Goal: Information Seeking & Learning: Learn about a topic

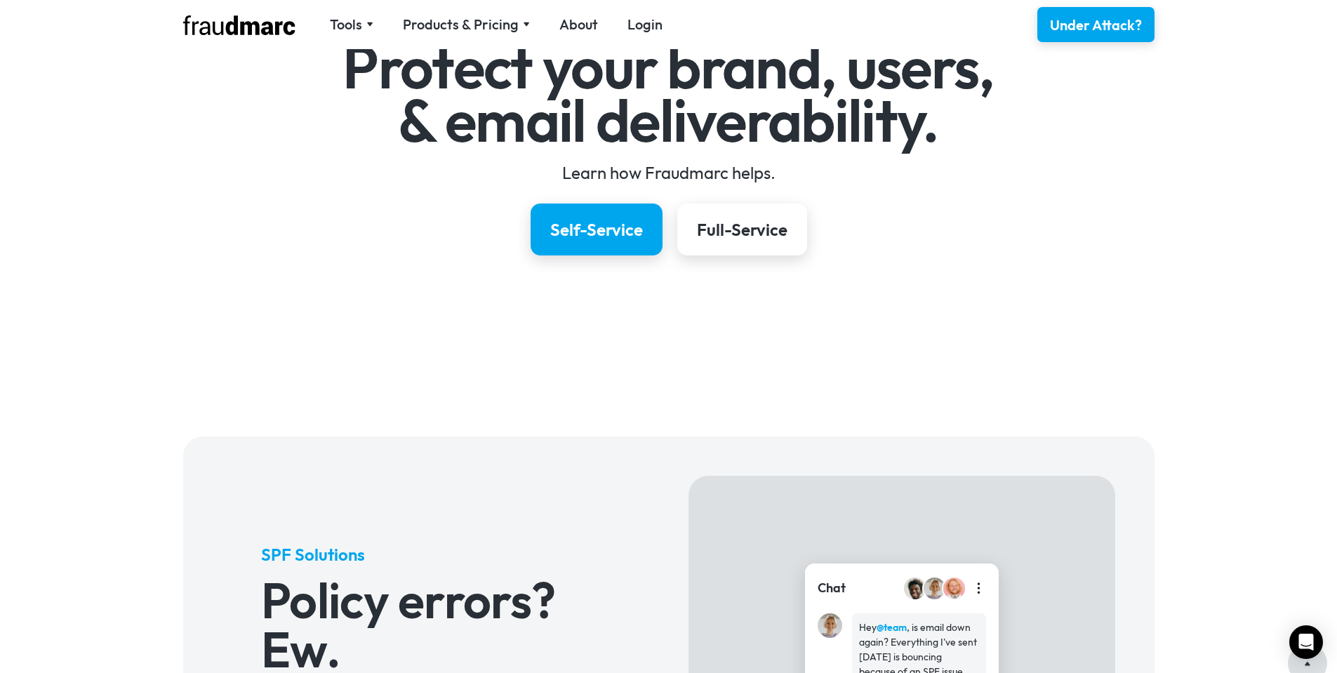
scroll to position [211, 0]
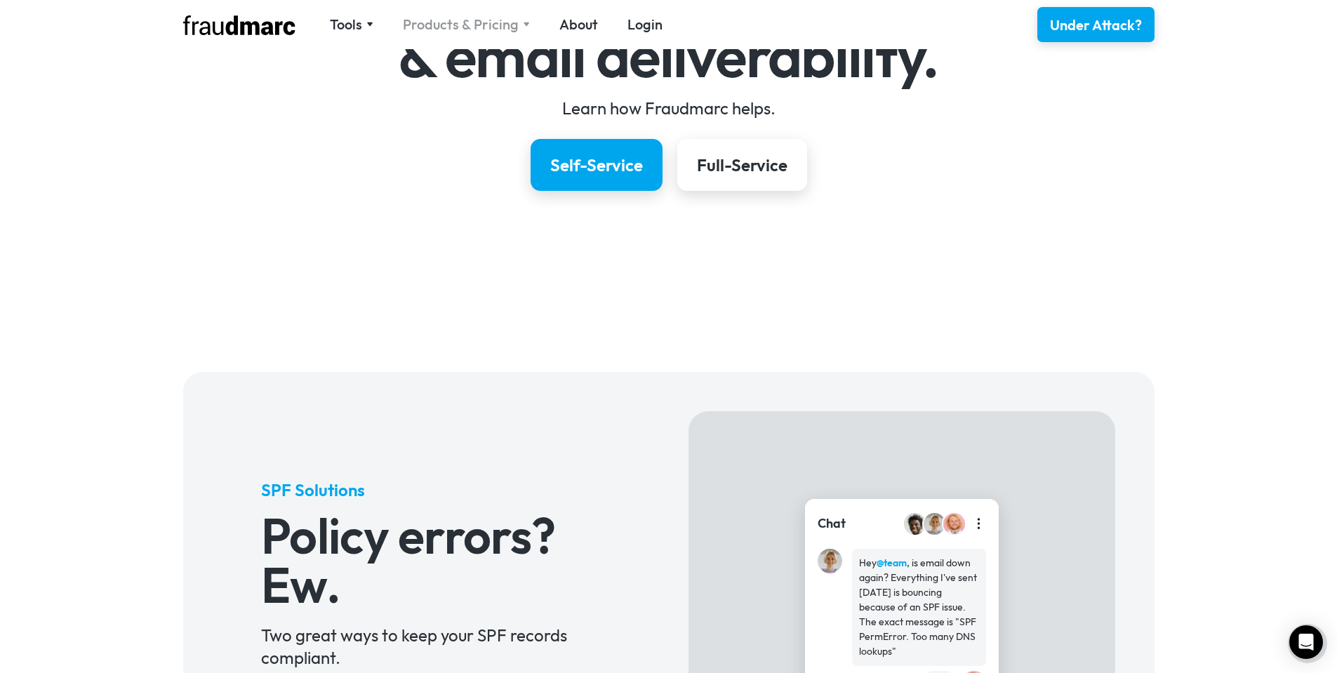
click at [470, 18] on div "Products & Pricing" at bounding box center [461, 25] width 116 height 20
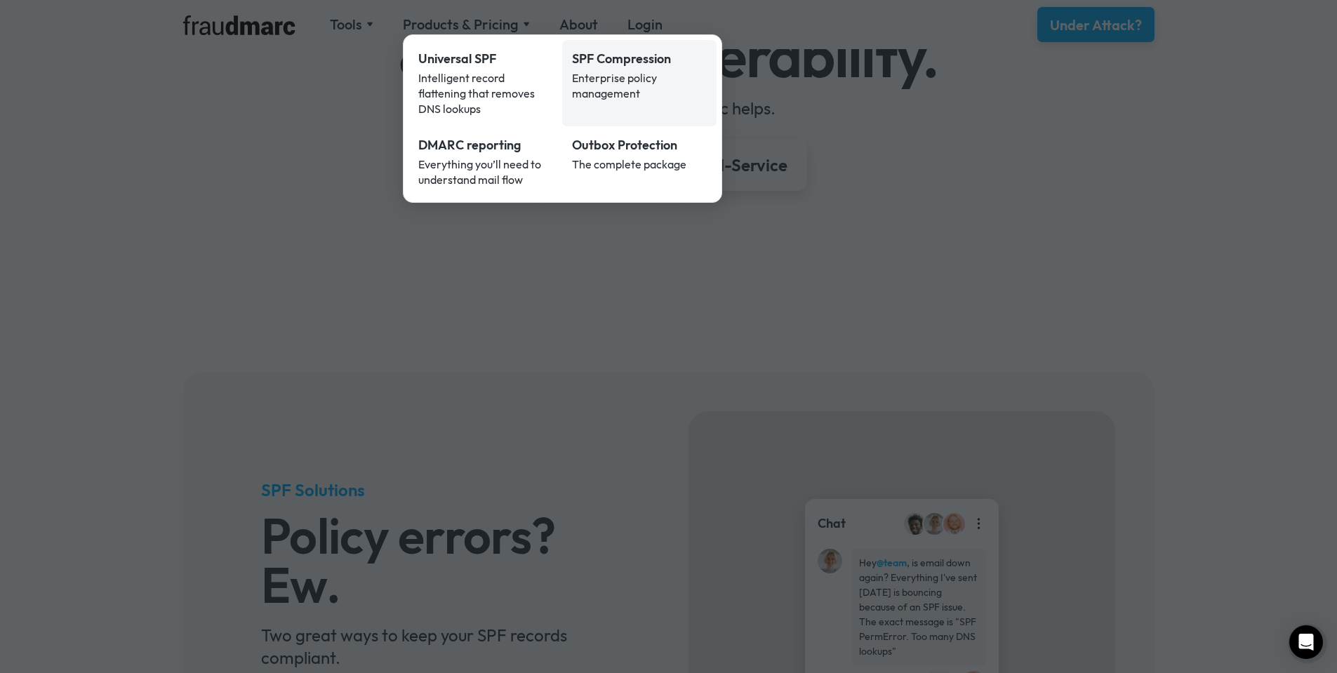
click at [619, 75] on div "Enterprise policy management" at bounding box center [639, 85] width 135 height 31
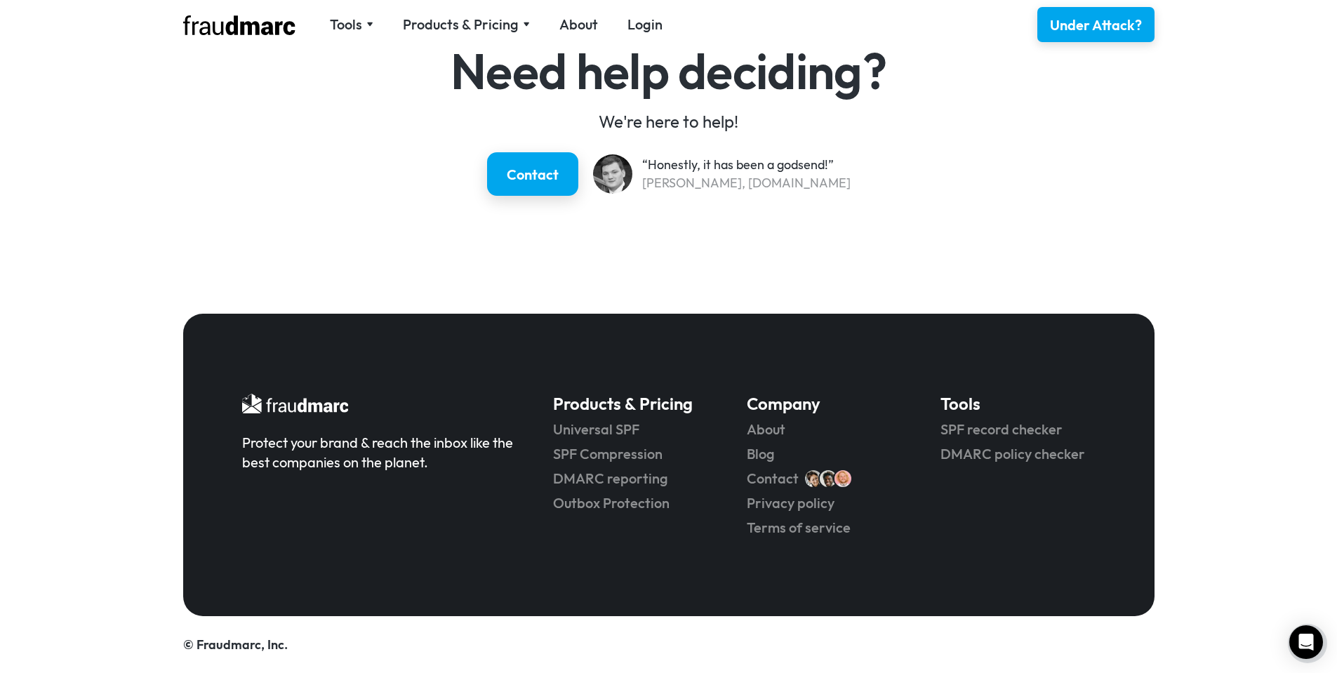
scroll to position [2056, 0]
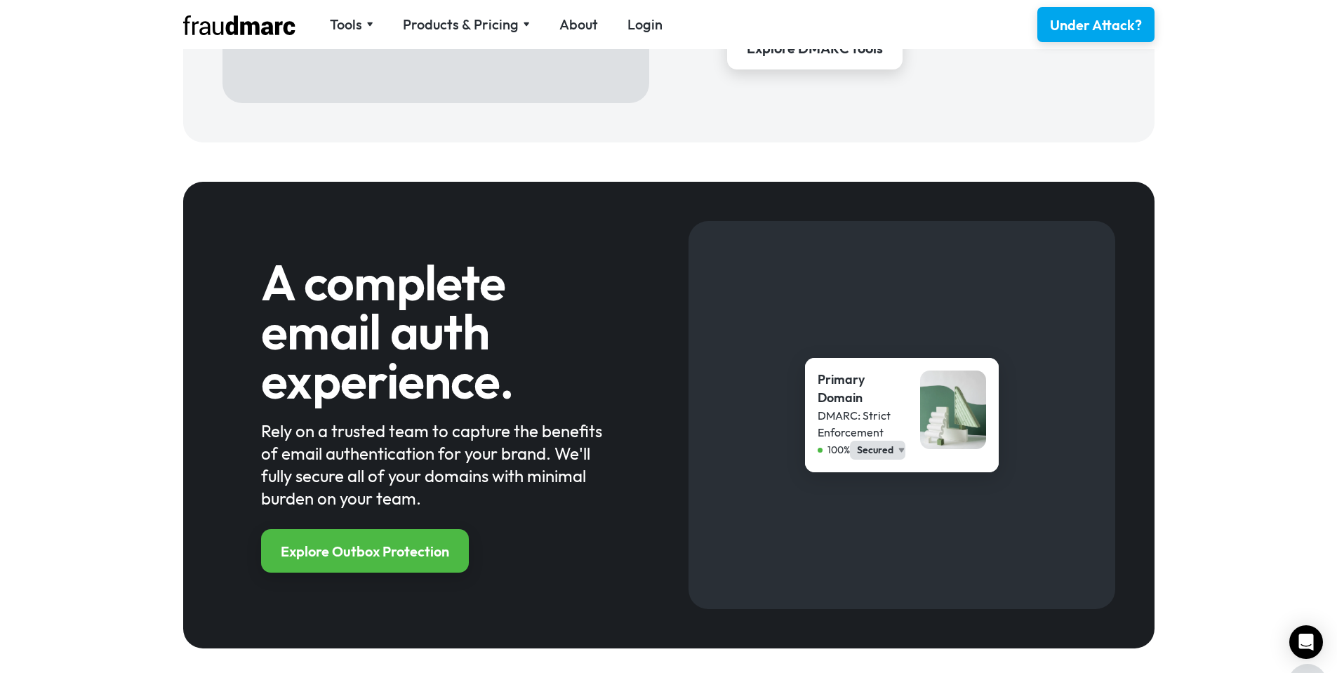
scroll to position [1018, 0]
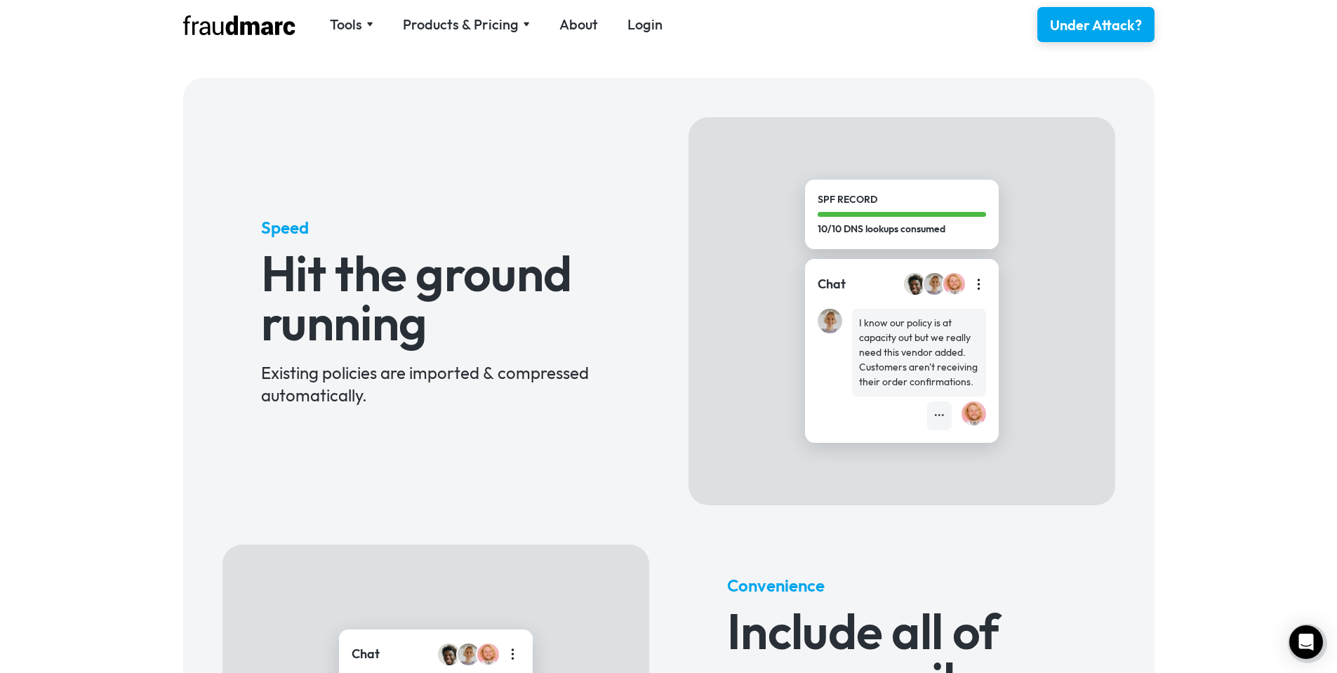
scroll to position [351, 0]
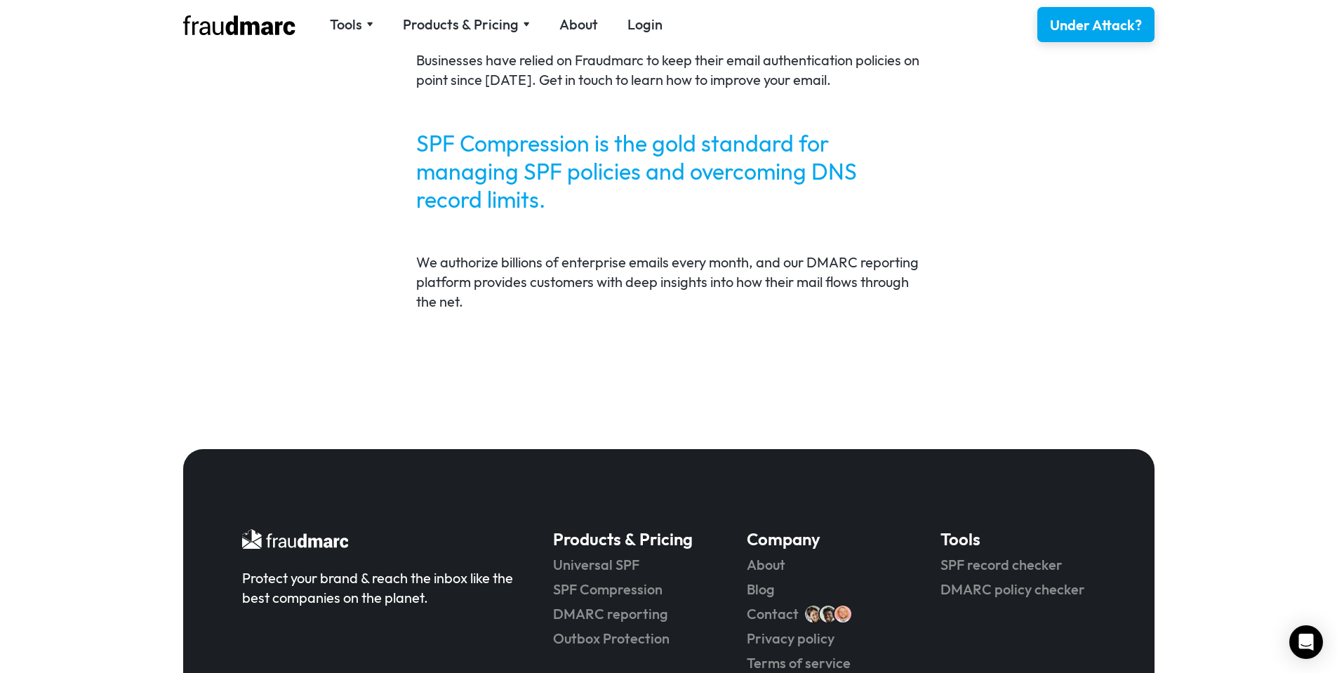
scroll to position [2784, 0]
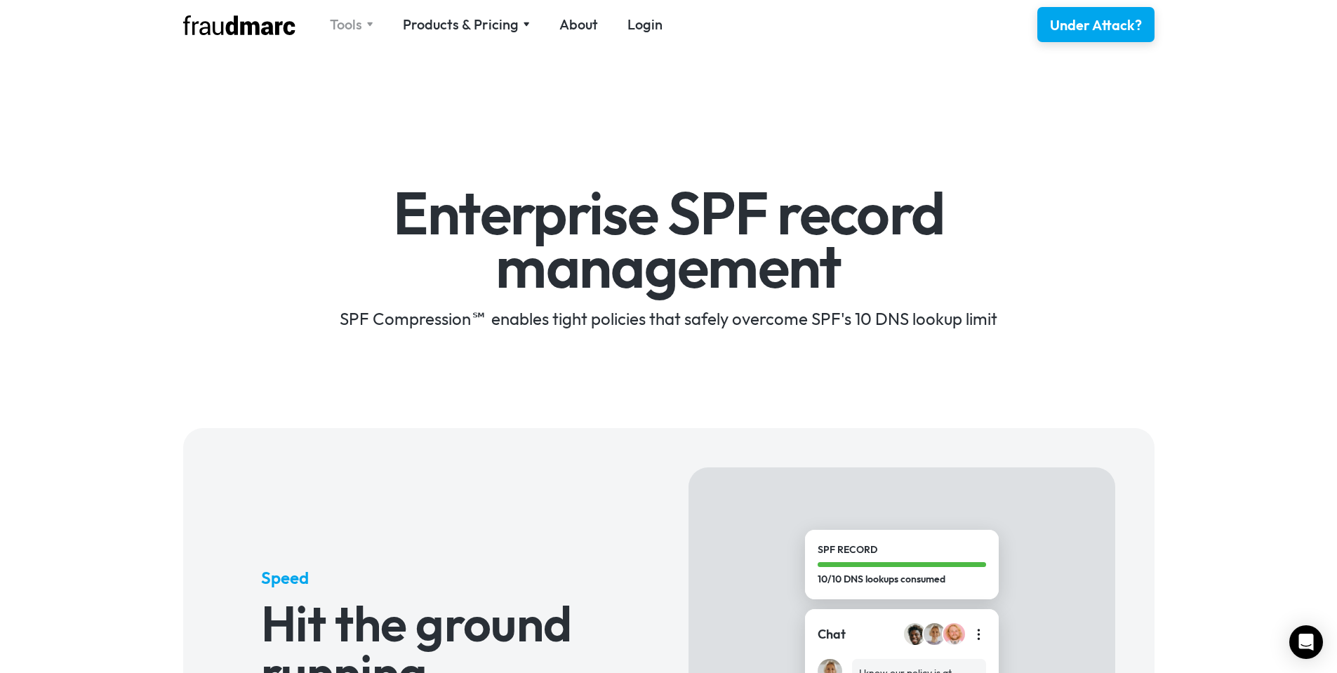
click at [344, 26] on div "Tools" at bounding box center [346, 25] width 32 height 20
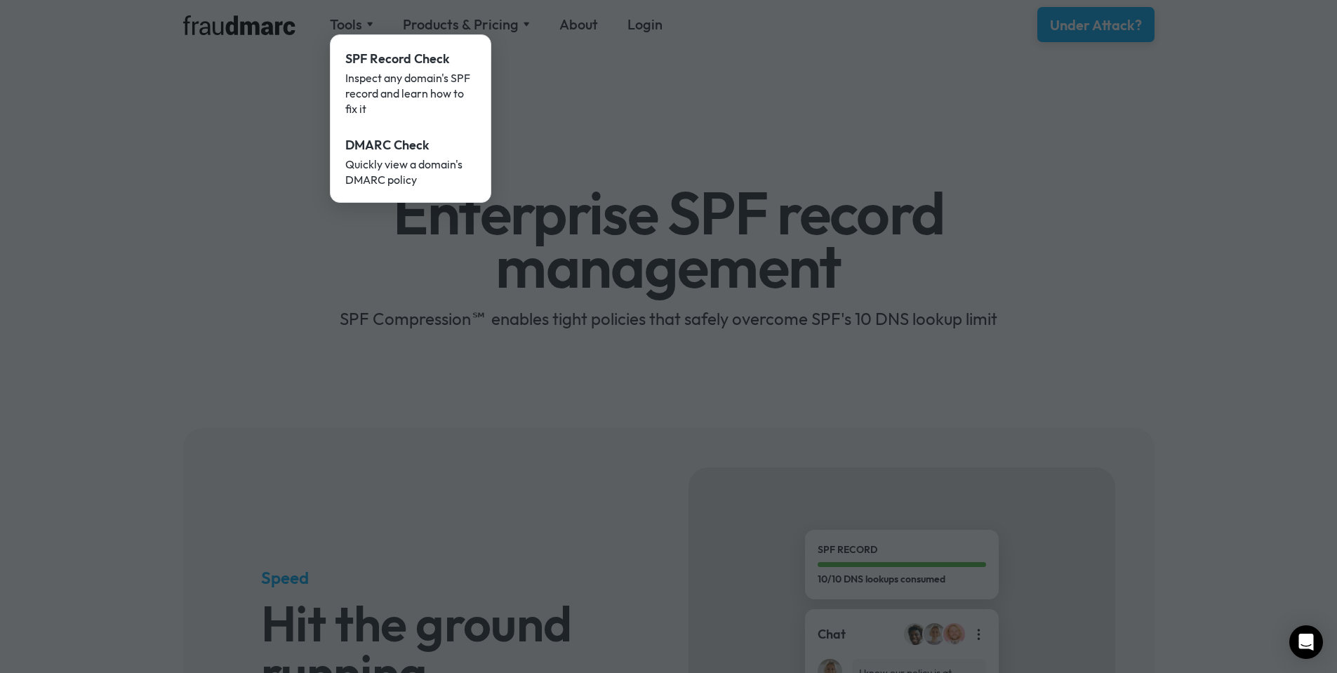
click at [446, 26] on div at bounding box center [668, 336] width 1337 height 673
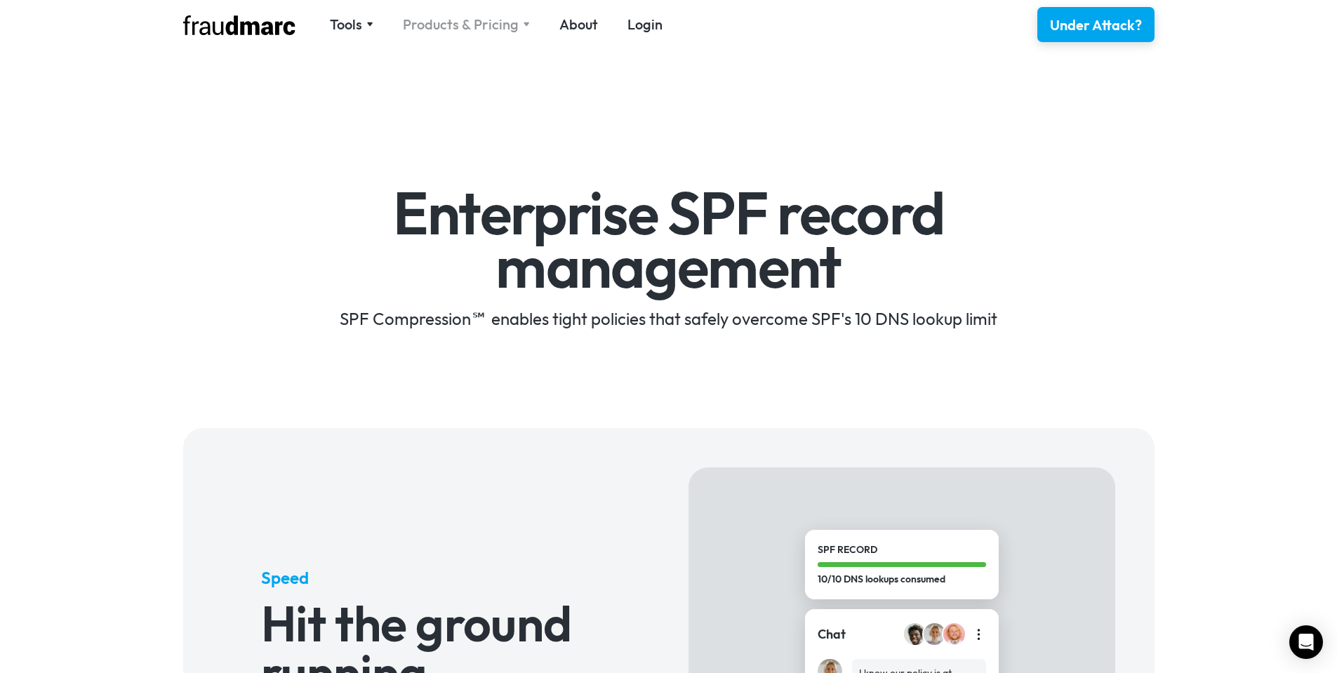
click at [477, 25] on div "Products & Pricing" at bounding box center [461, 25] width 116 height 20
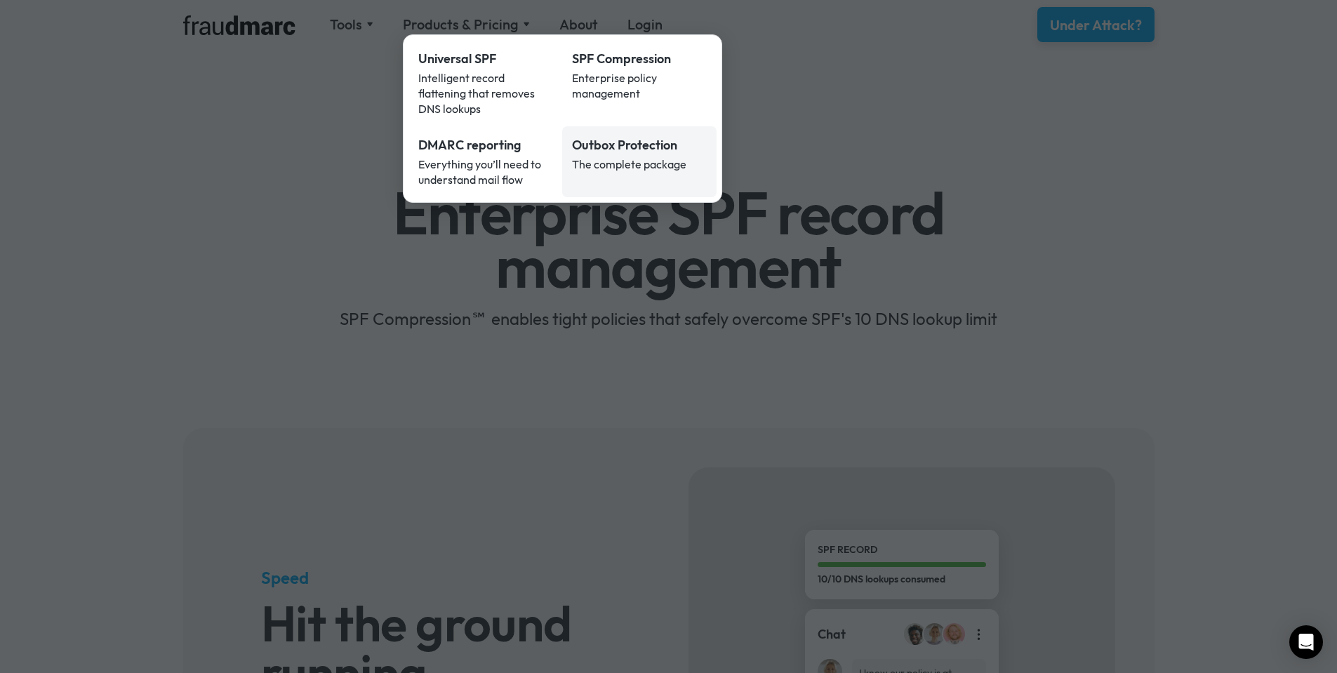
click at [619, 157] on div "The complete package" at bounding box center [639, 164] width 135 height 15
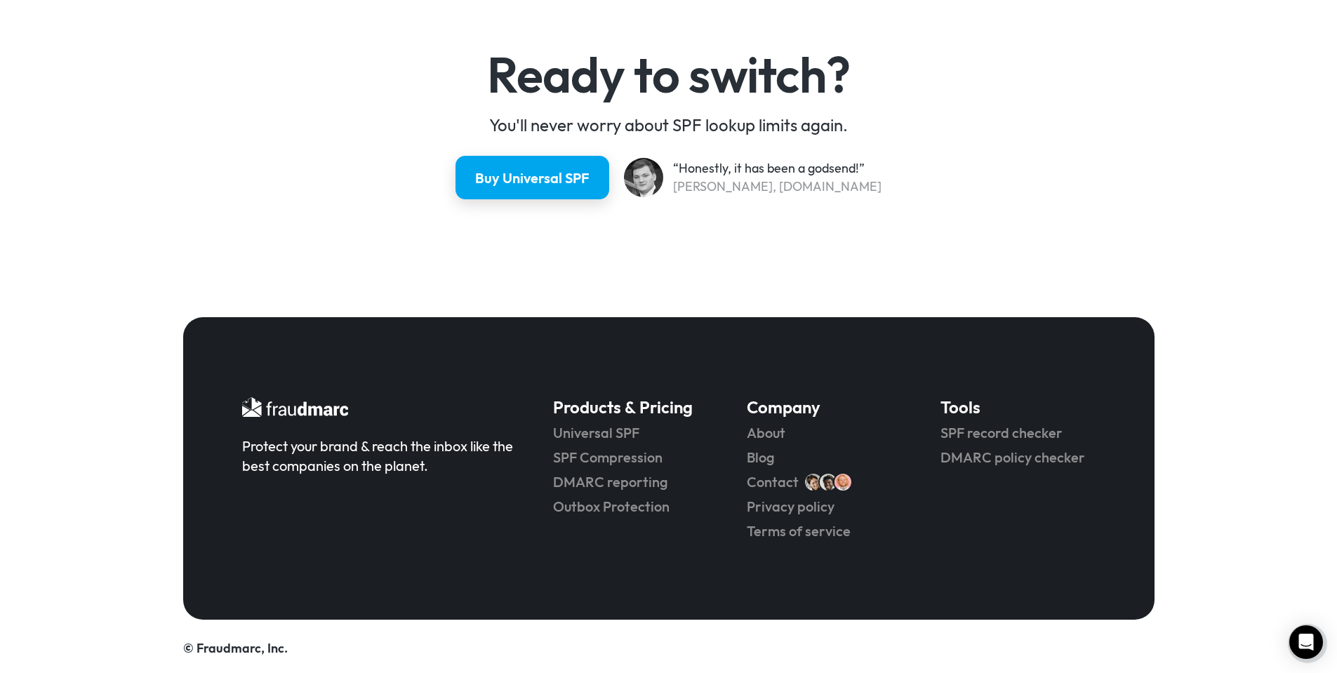
scroll to position [3713, 0]
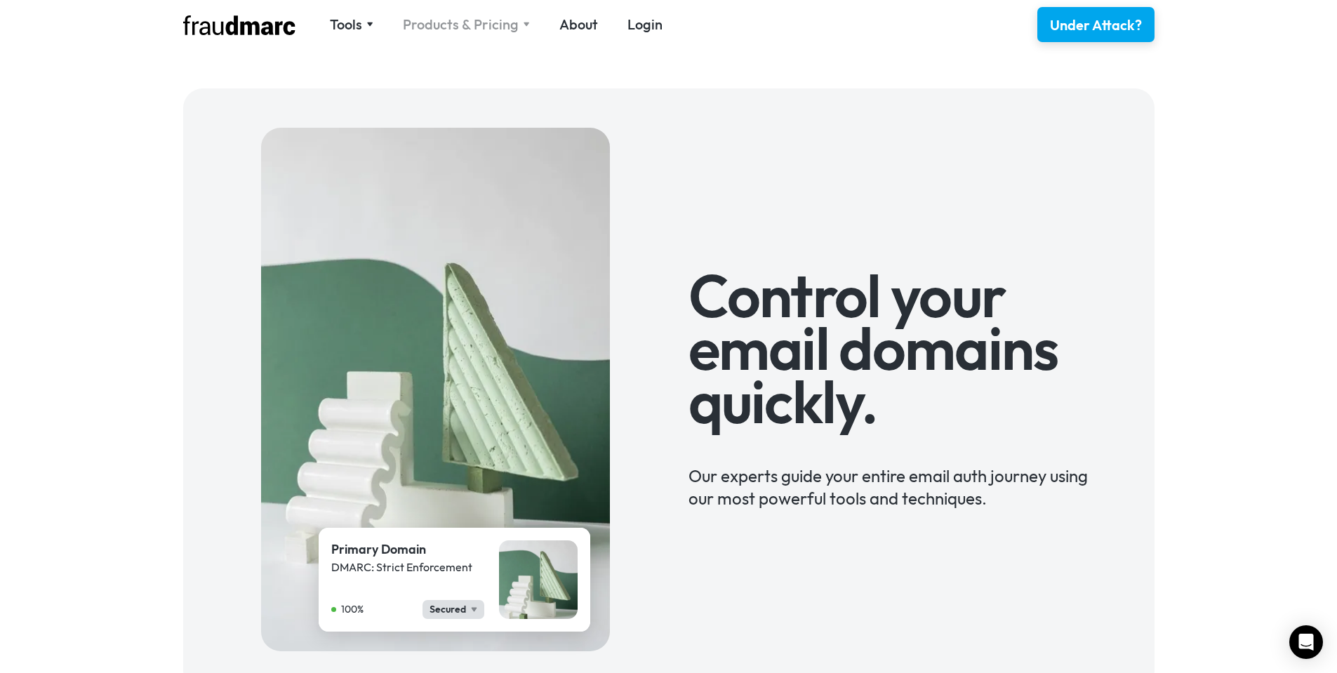
click at [465, 23] on div "Products & Pricing" at bounding box center [461, 25] width 116 height 20
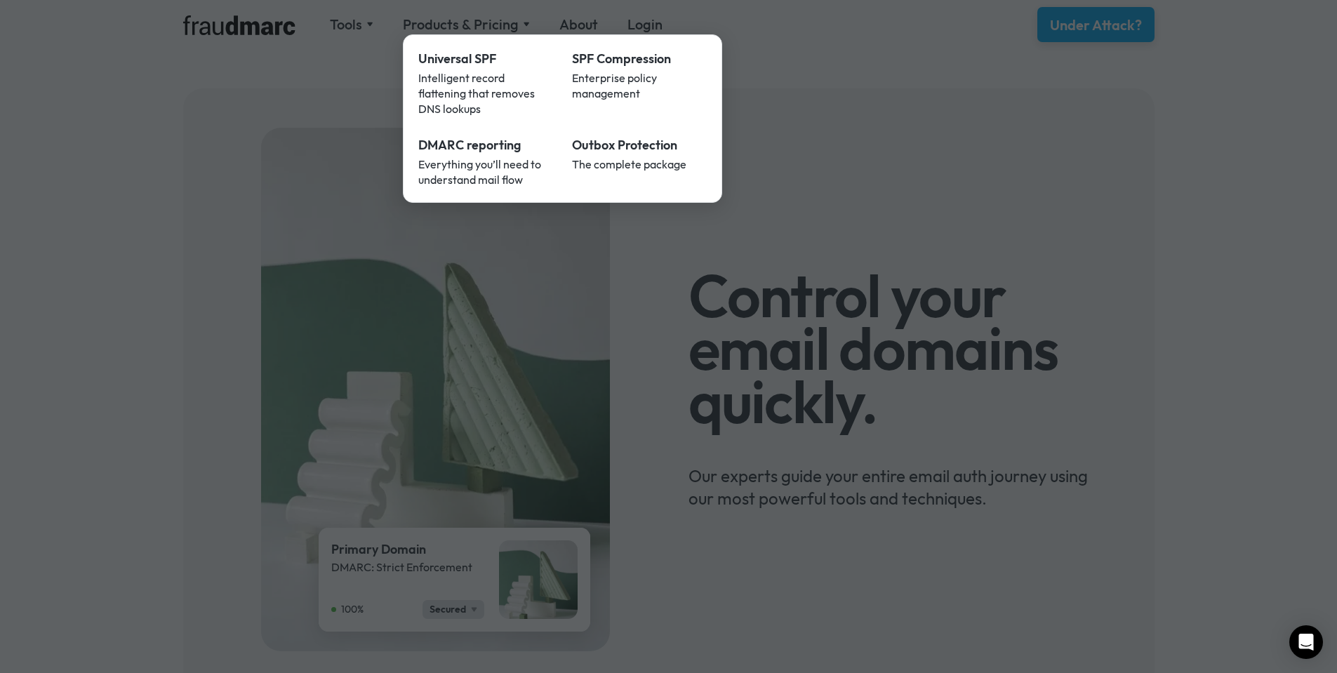
click at [461, 308] on div at bounding box center [668, 336] width 1337 height 673
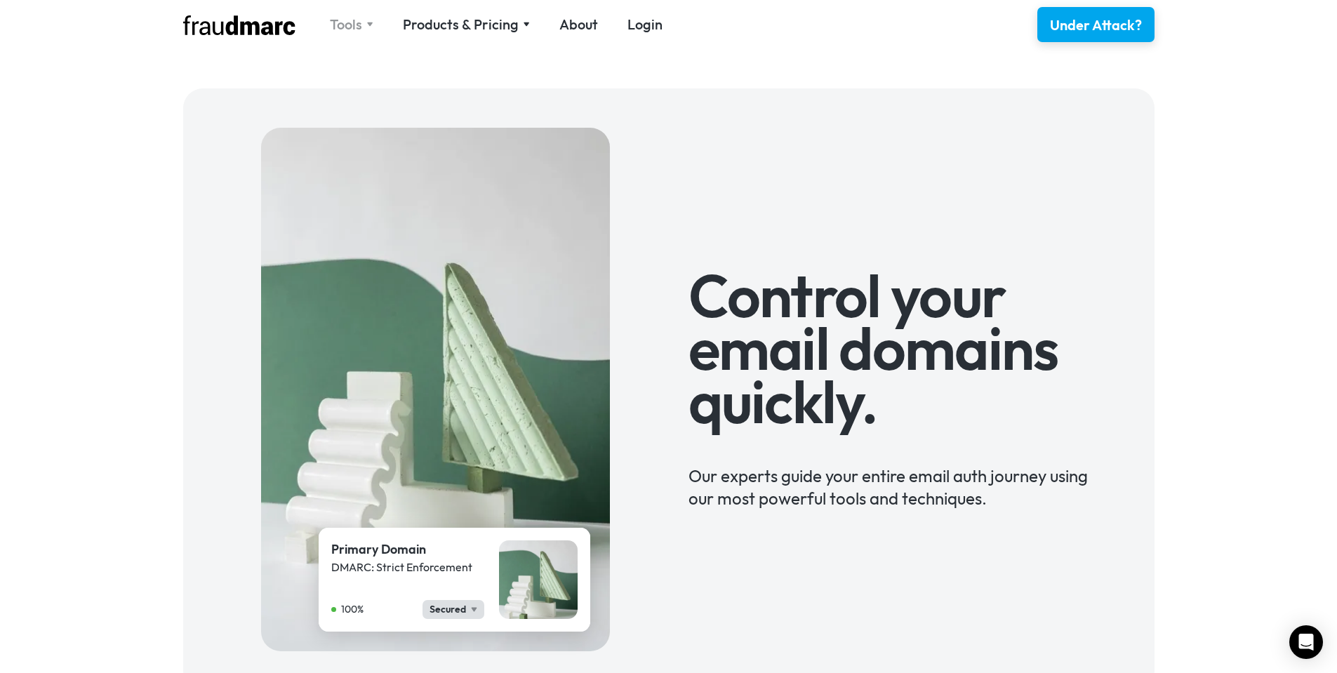
click at [362, 21] on div "Tools" at bounding box center [346, 25] width 32 height 20
